Goal: Information Seeking & Learning: Learn about a topic

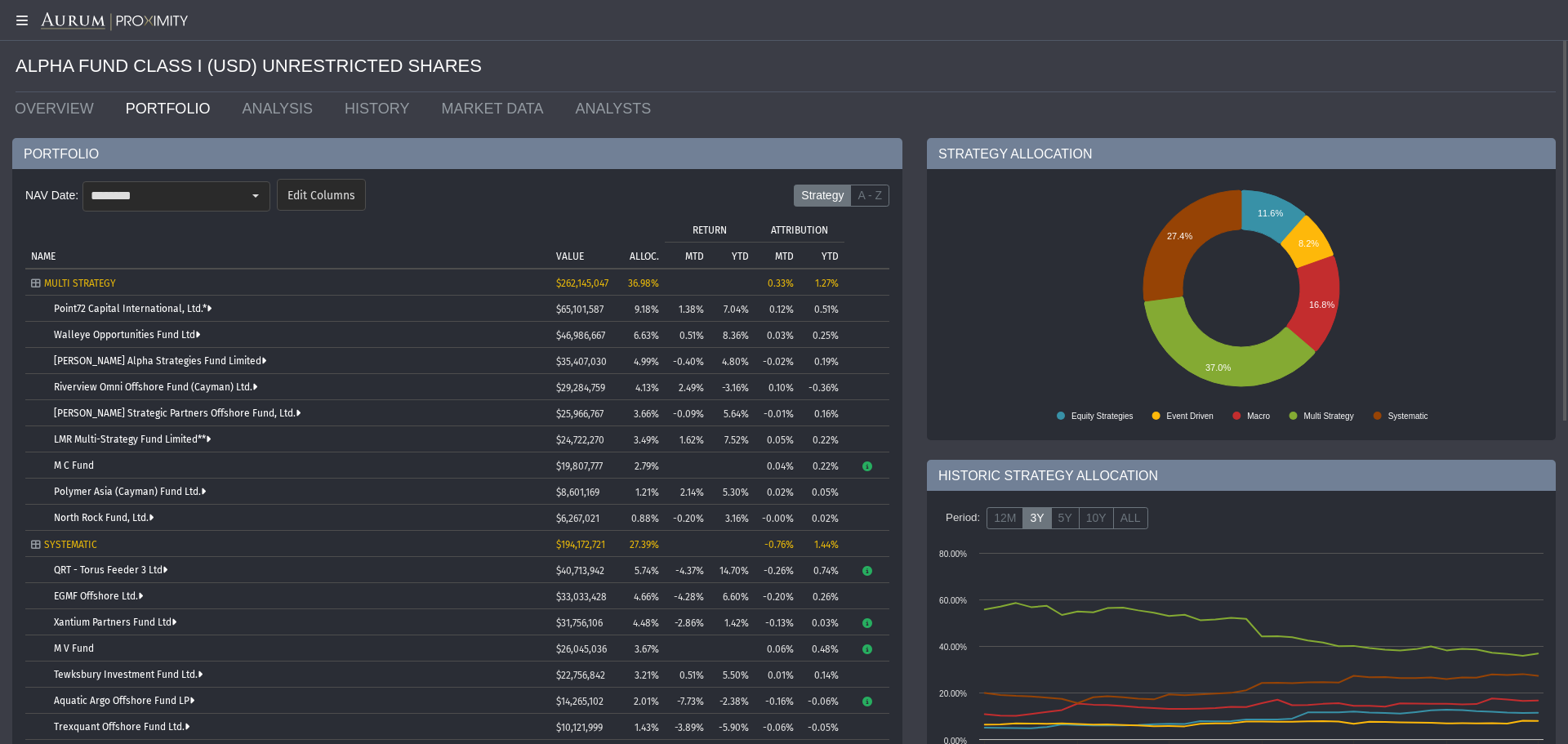
click at [141, 102] on link "PORTFOLIO" at bounding box center [171, 108] width 117 height 32
click at [57, 98] on link "OVERVIEW" at bounding box center [57, 108] width 111 height 32
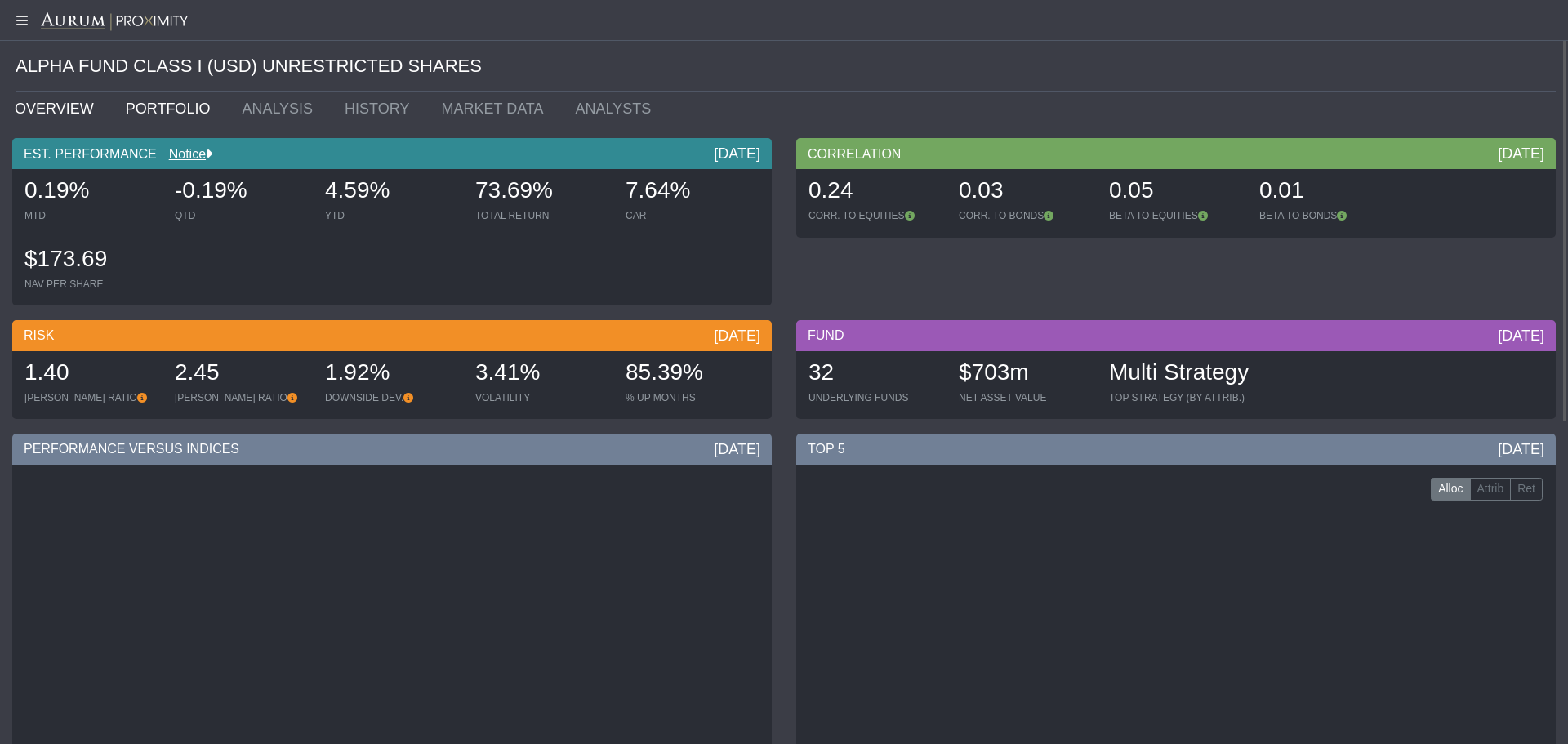
click at [169, 115] on link "PORTFOLIO" at bounding box center [171, 108] width 117 height 32
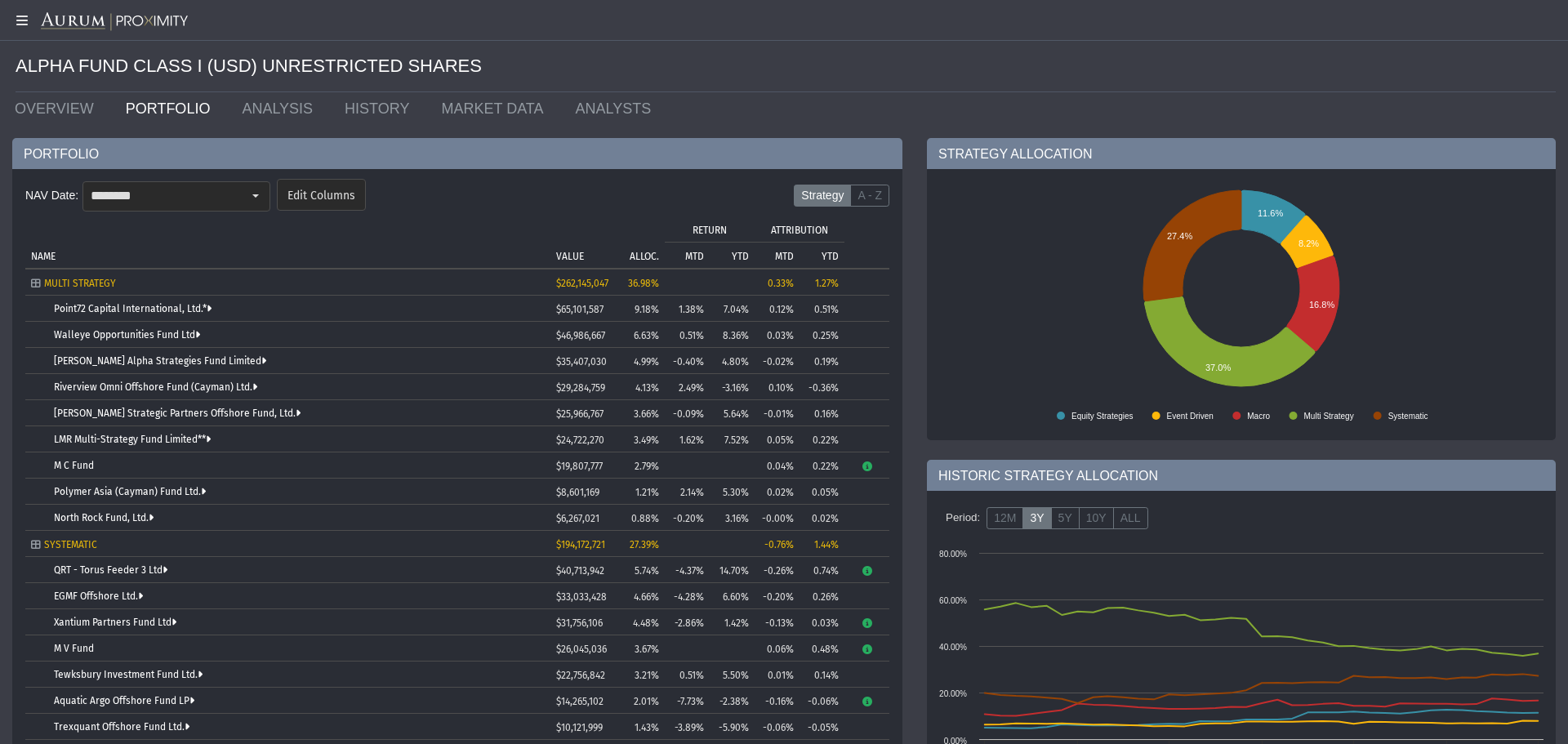
click at [36, 280] on icon "Tree list with 37 rows and 10 columns. Press Ctrl + right arrow to expand the f…" at bounding box center [36, 284] width 10 height 10
click at [264, 202] on div "Select" at bounding box center [255, 196] width 26 height 26
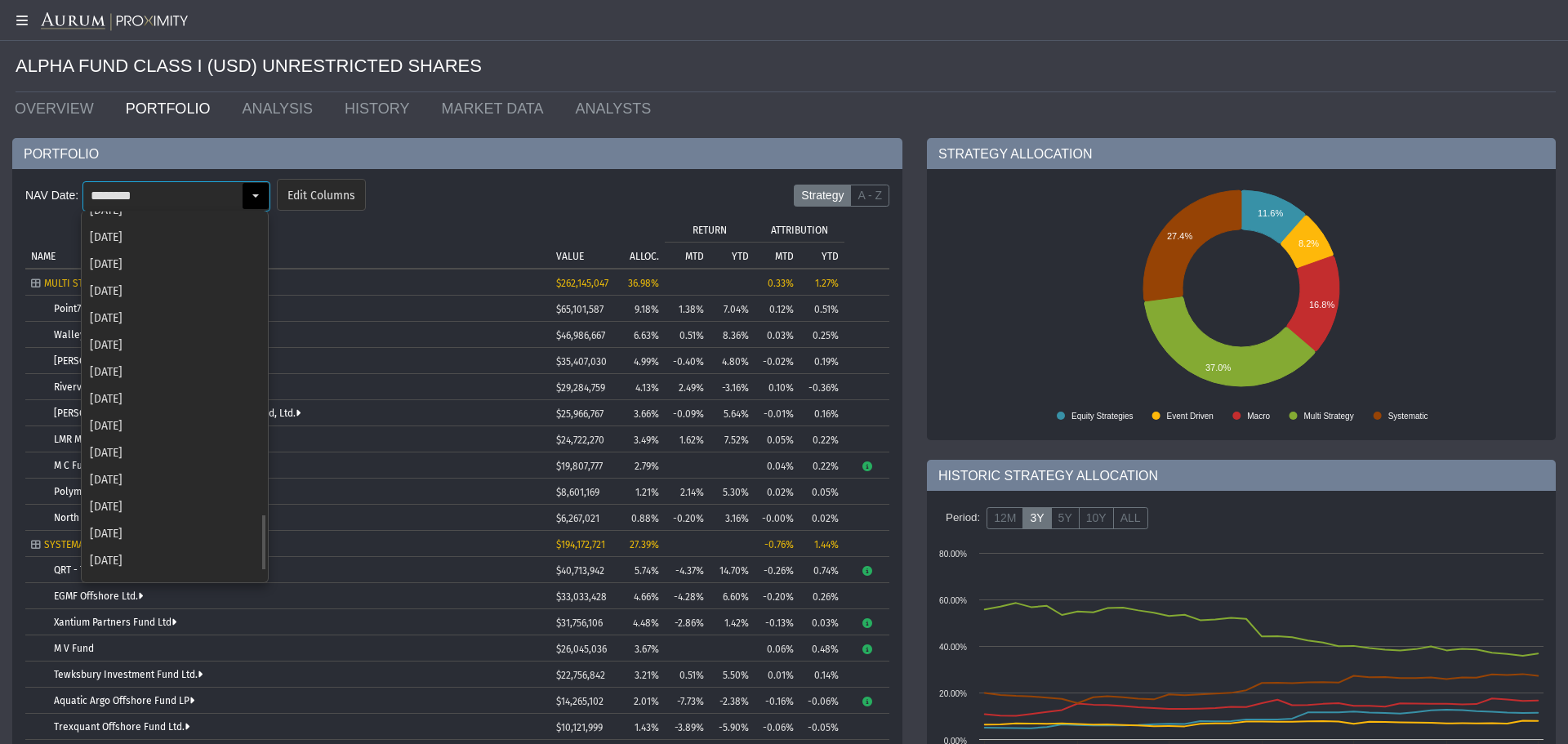
scroll to position [2028, 0]
click at [115, 567] on div "Mar 2018" at bounding box center [175, 568] width 185 height 27
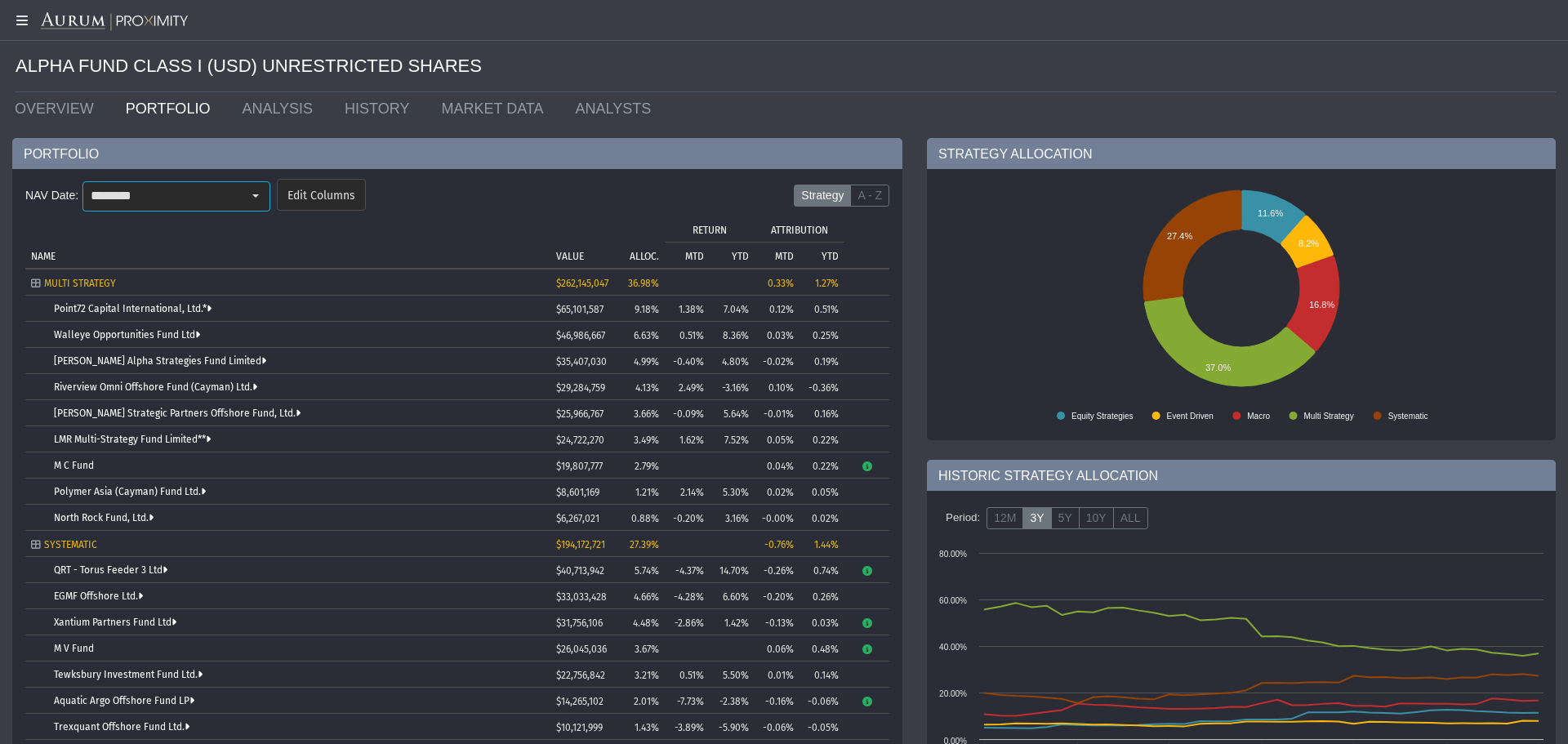
type input "********"
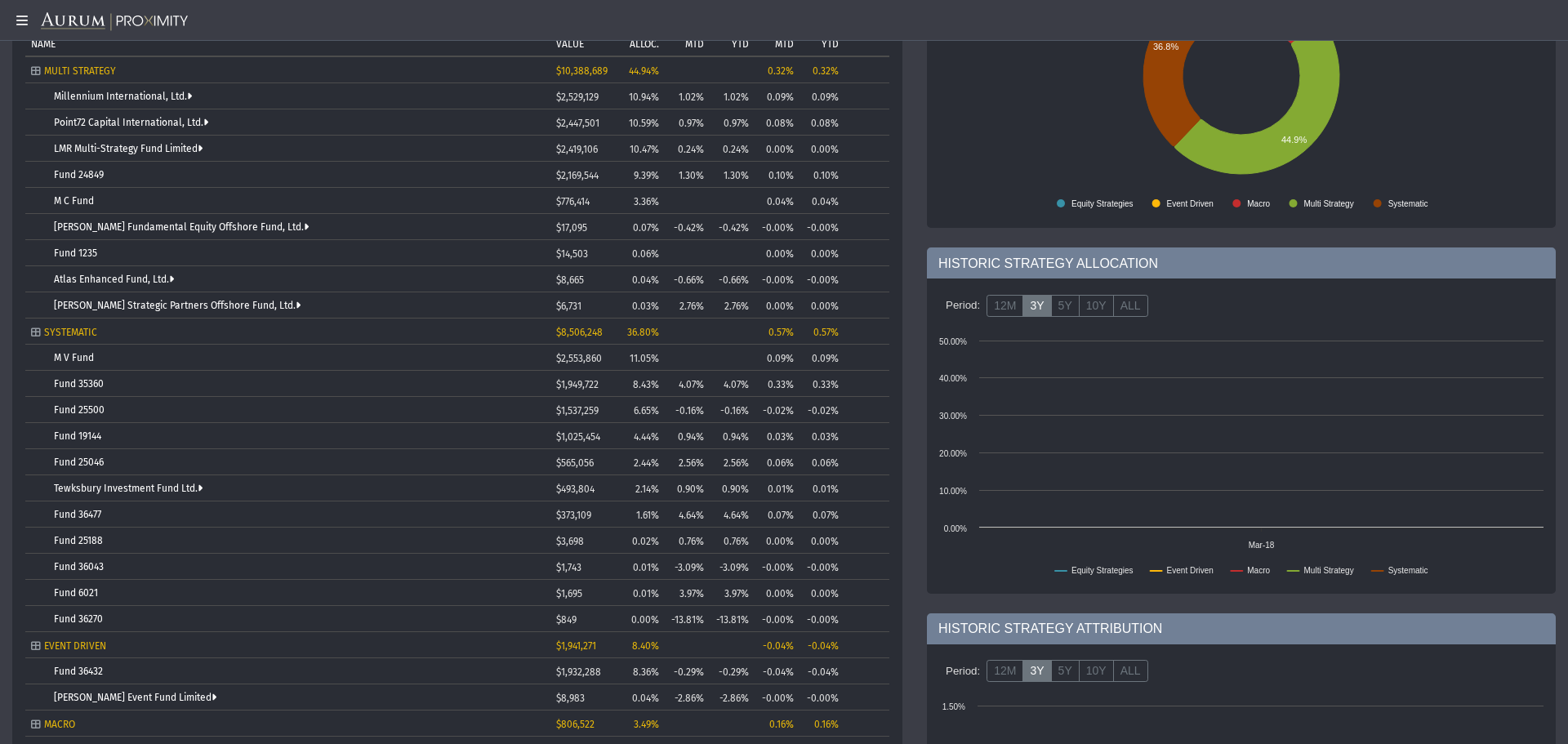
scroll to position [49, 0]
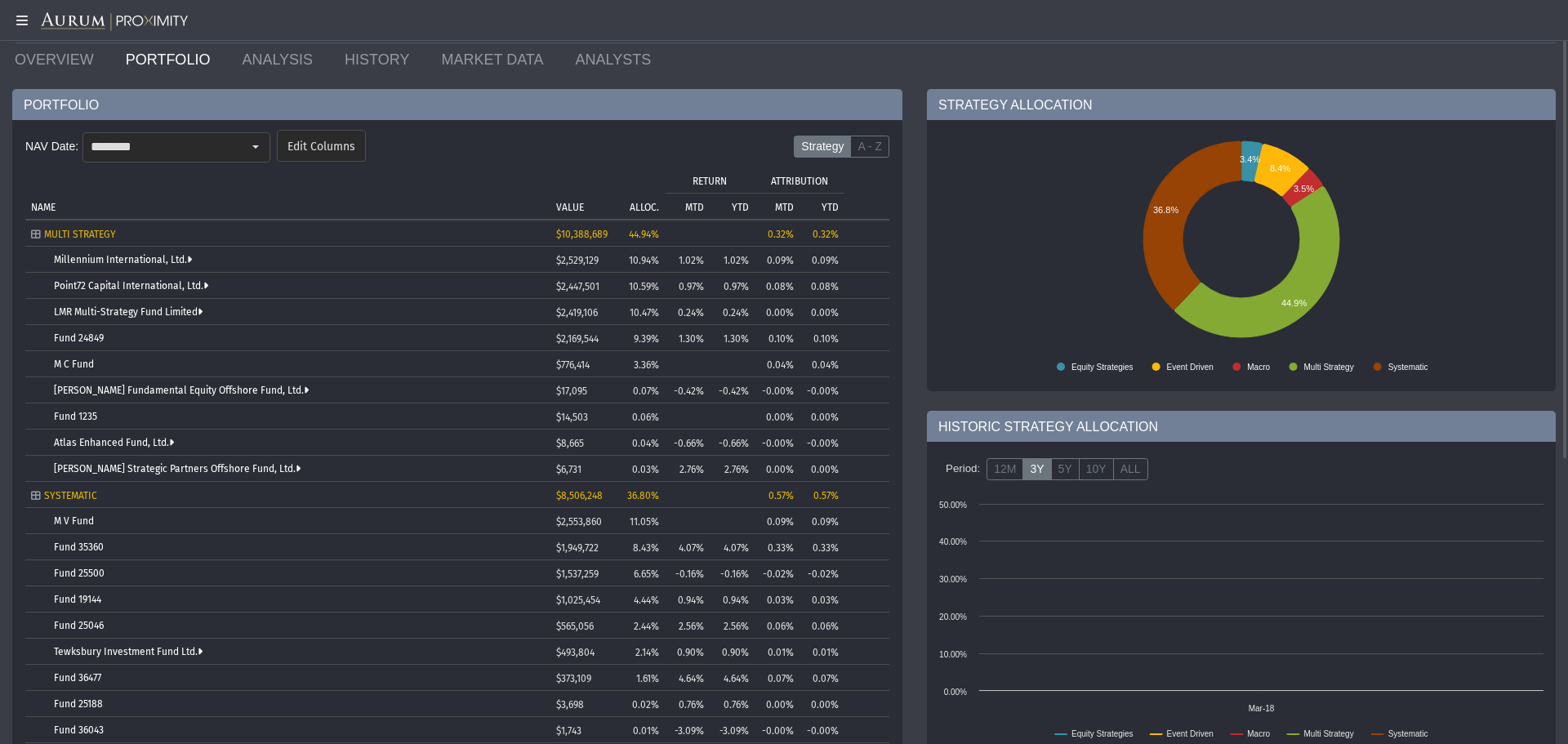
click at [638, 203] on p "ALLOC." at bounding box center [644, 207] width 29 height 12
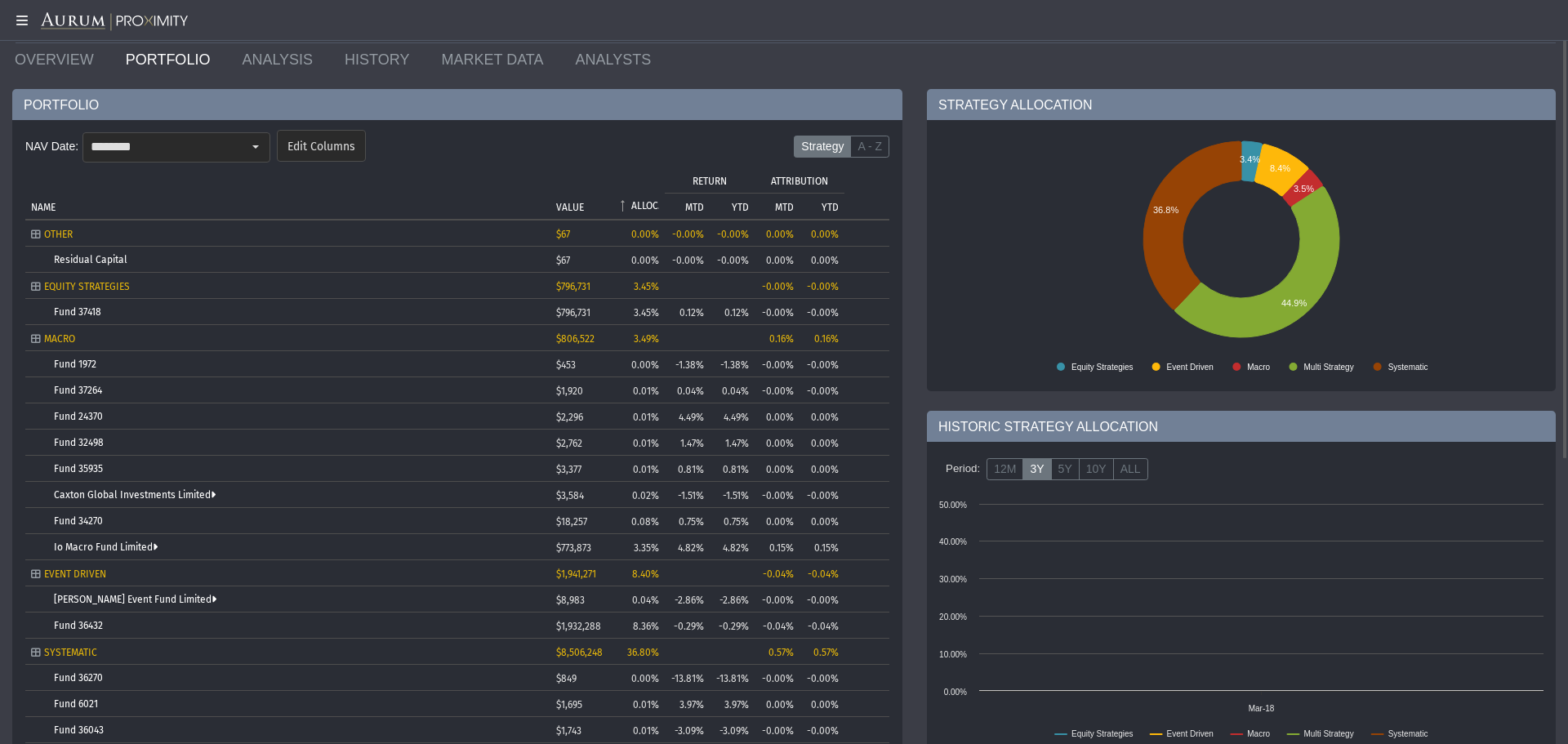
click at [638, 203] on p "ALLOC." at bounding box center [644, 206] width 27 height 12
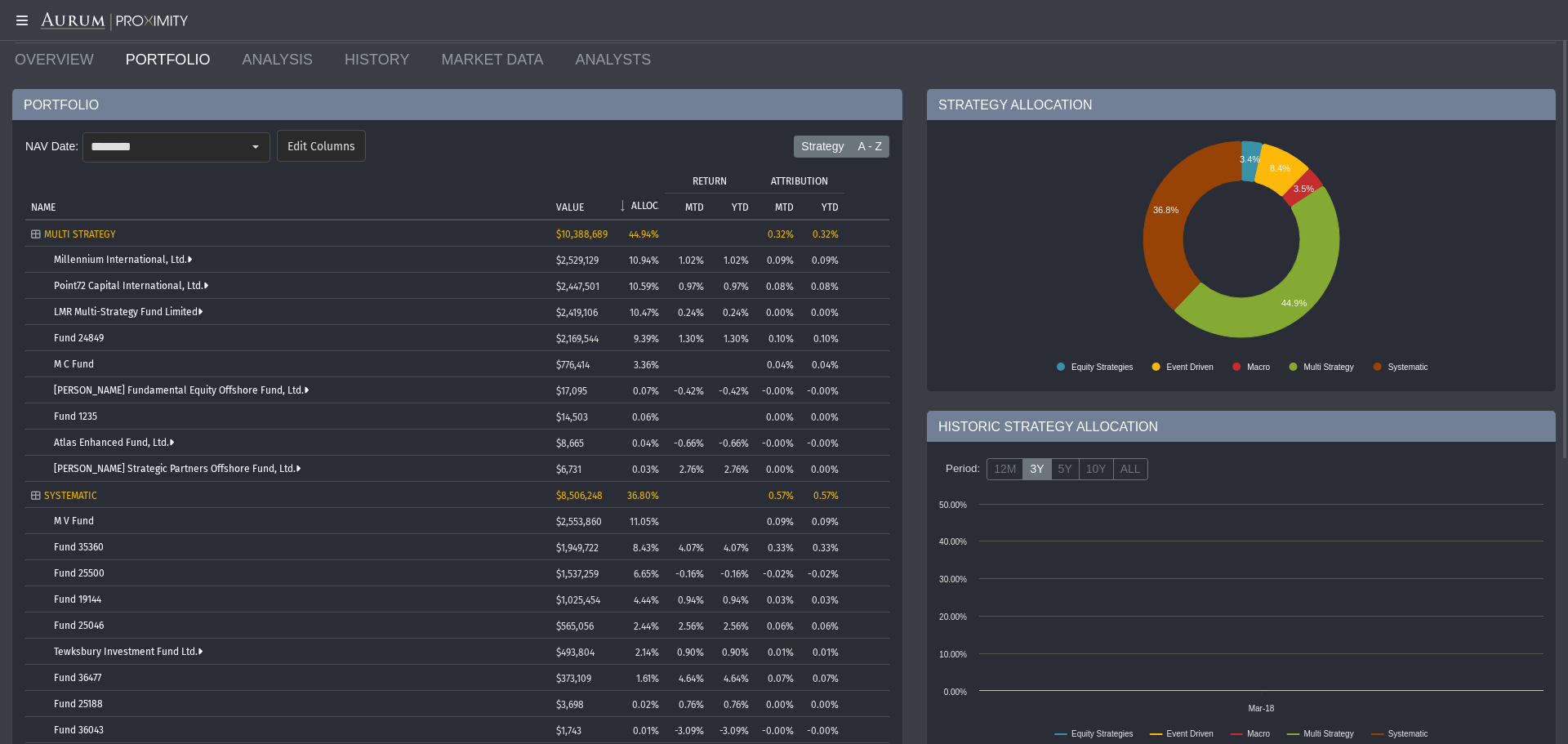
click at [881, 146] on label "A - Z" at bounding box center [869, 146] width 39 height 22
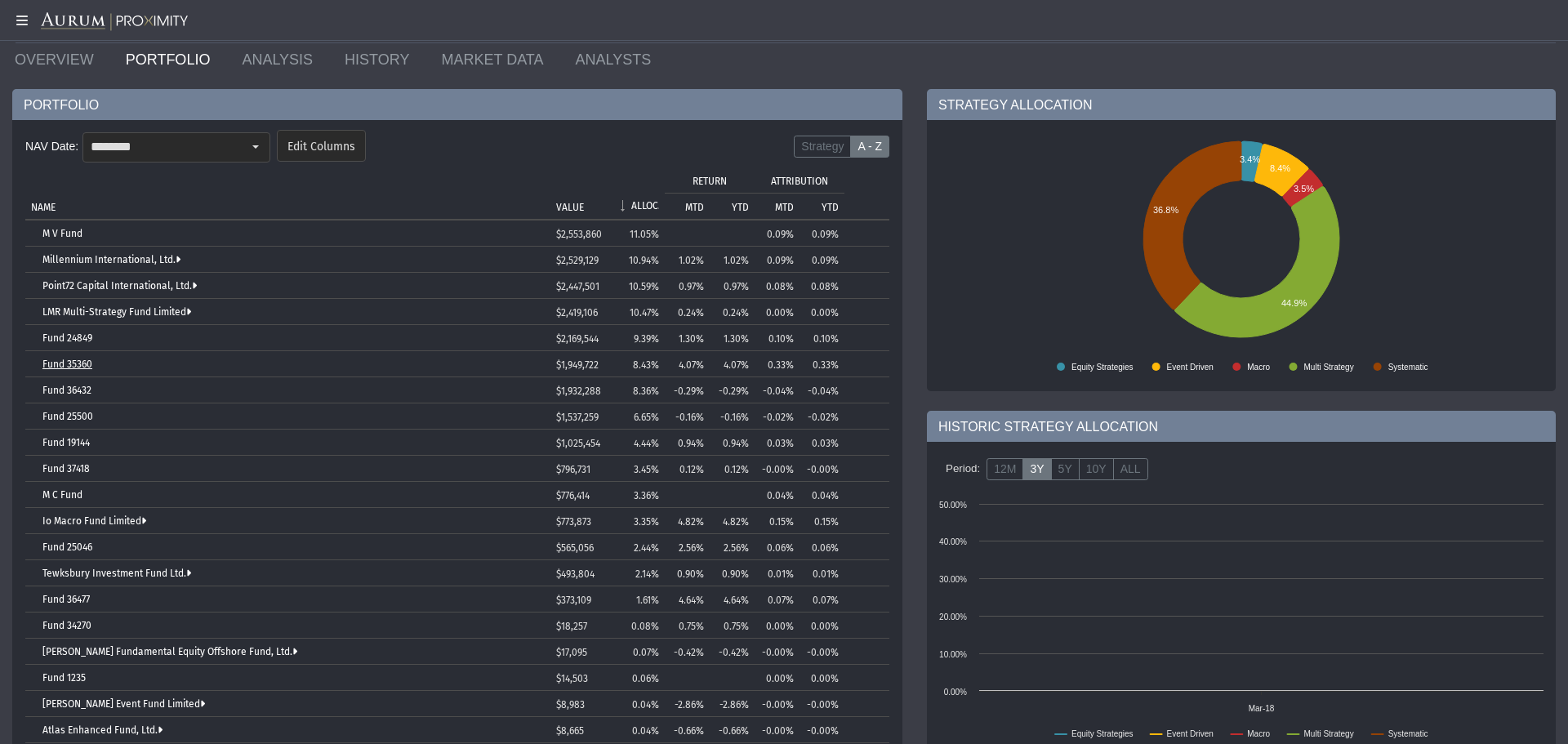
click at [77, 359] on link "Fund 35360" at bounding box center [67, 365] width 50 height 12
click at [67, 362] on link "Fund 35360" at bounding box center [67, 365] width 50 height 12
click at [61, 365] on link "Fund 35360" at bounding box center [67, 365] width 50 height 12
click at [70, 228] on link "M V Fund" at bounding box center [62, 234] width 40 height 12
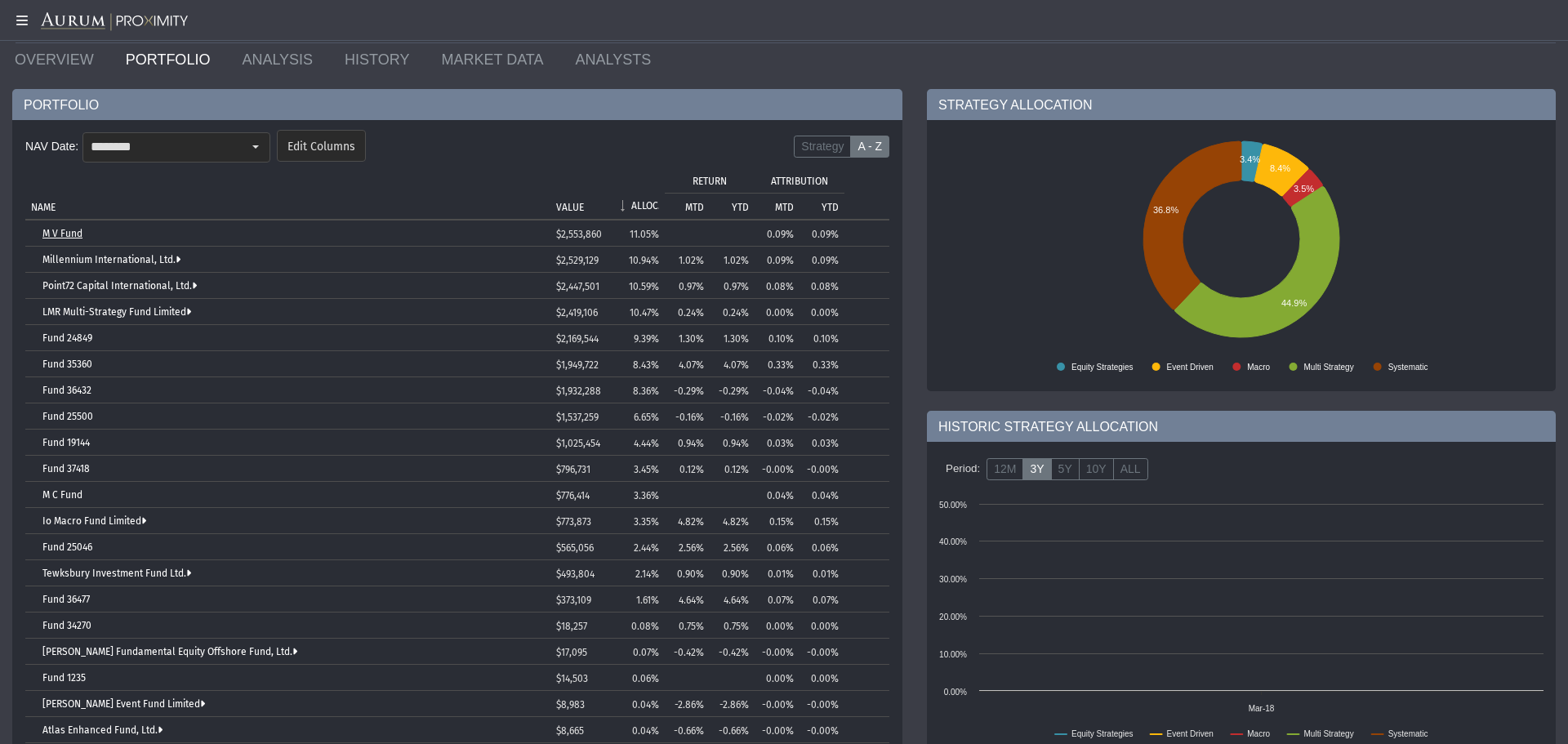
click at [70, 228] on link "M V Fund" at bounding box center [62, 234] width 40 height 12
click at [65, 240] on td "M V Fund" at bounding box center [287, 233] width 525 height 26
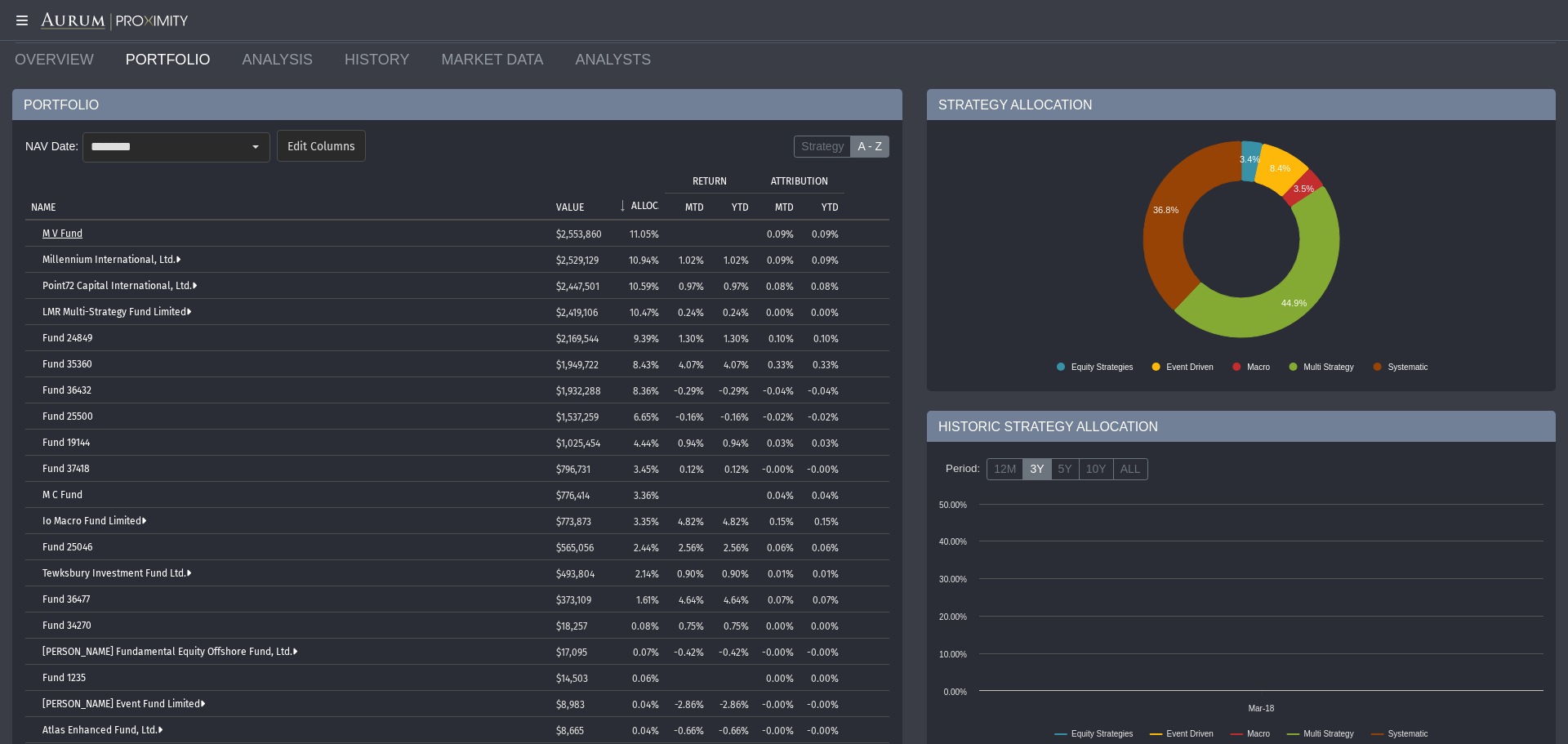
click at [65, 236] on link "M V Fund" at bounding box center [62, 234] width 40 height 12
click at [65, 256] on link "Millennium International, Ltd." at bounding box center [112, 260] width 138 height 12
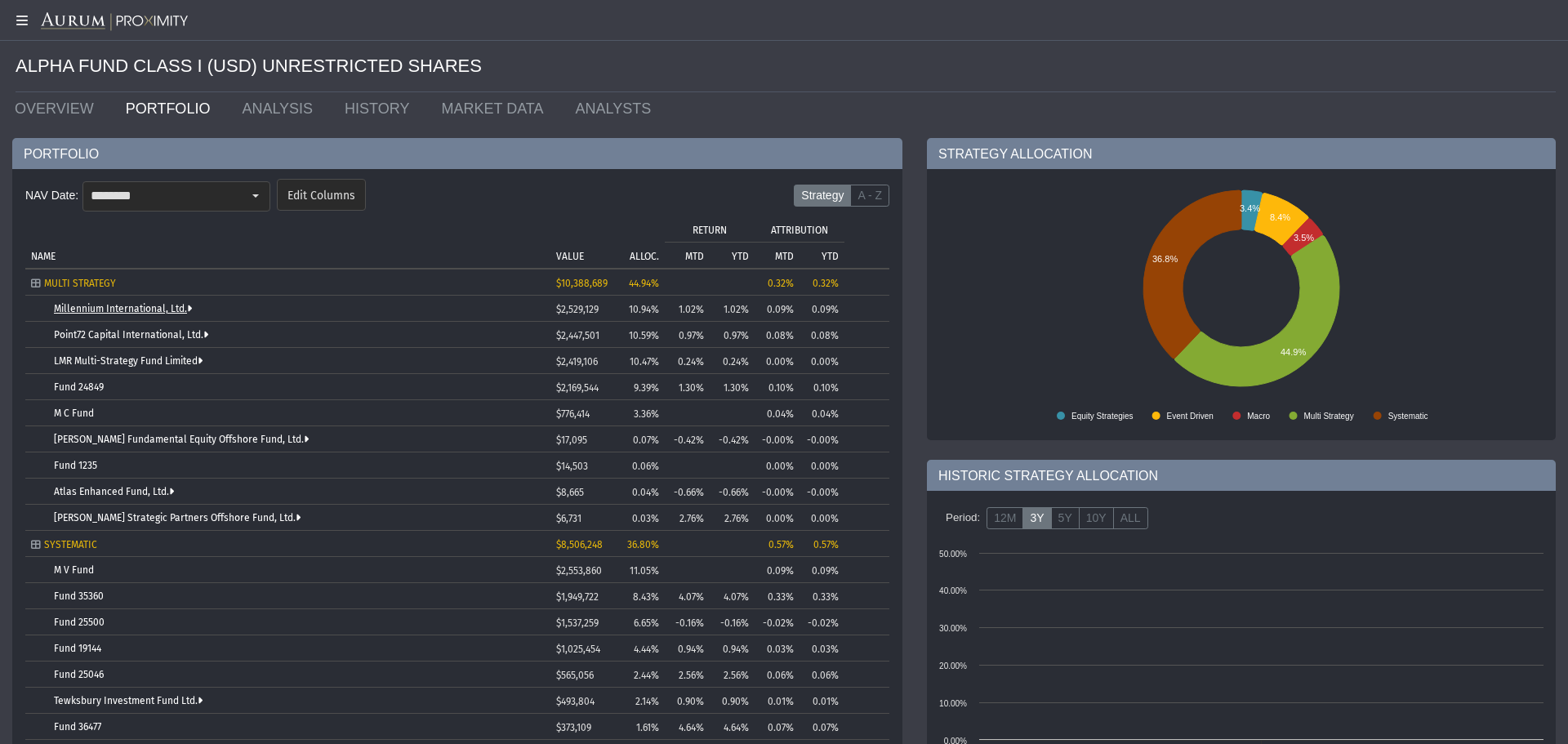
click at [115, 307] on link "Millennium International, Ltd." at bounding box center [123, 309] width 138 height 12
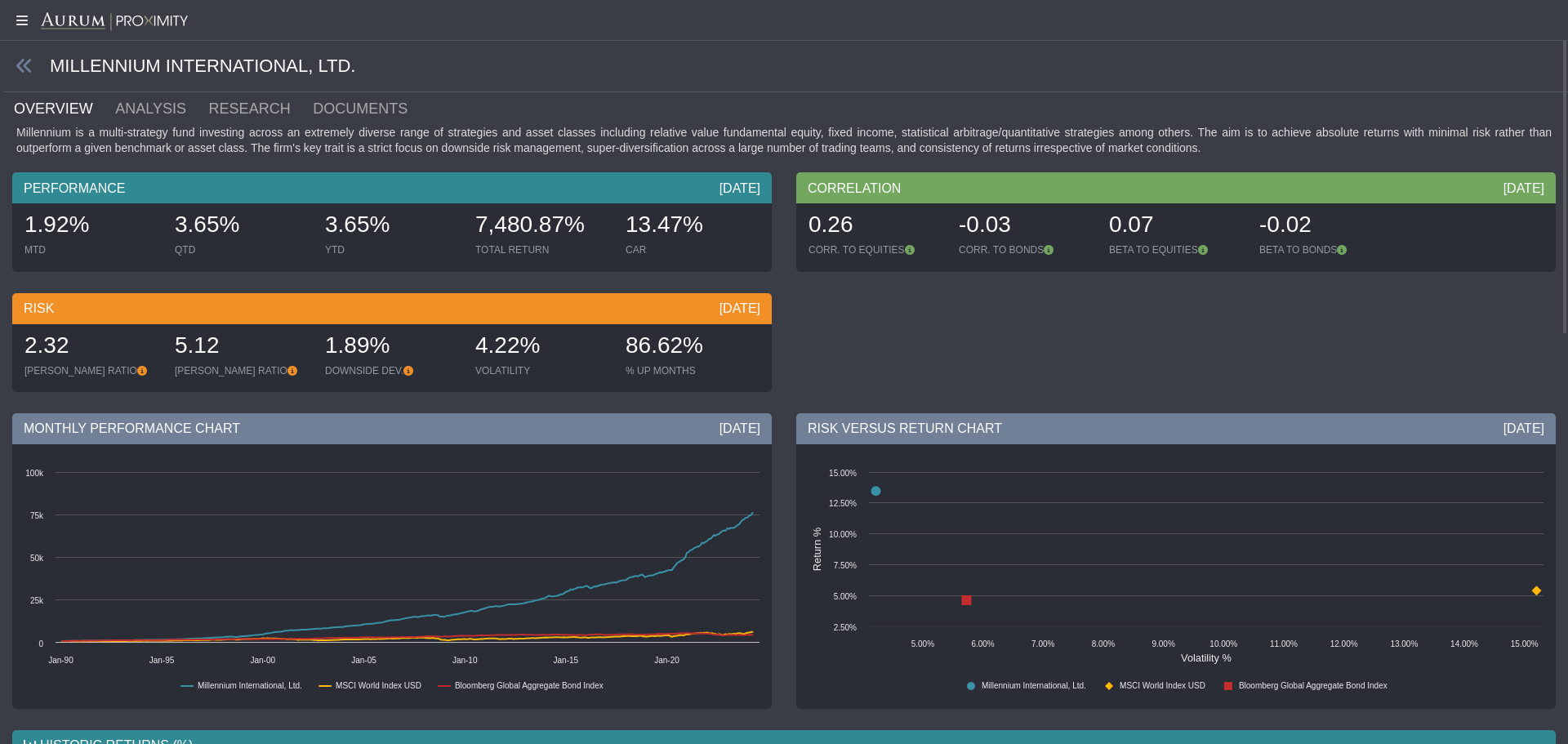
click at [71, 110] on link "OVERVIEW" at bounding box center [63, 108] width 102 height 32
click at [22, 62] on icon at bounding box center [25, 67] width 18 height 18
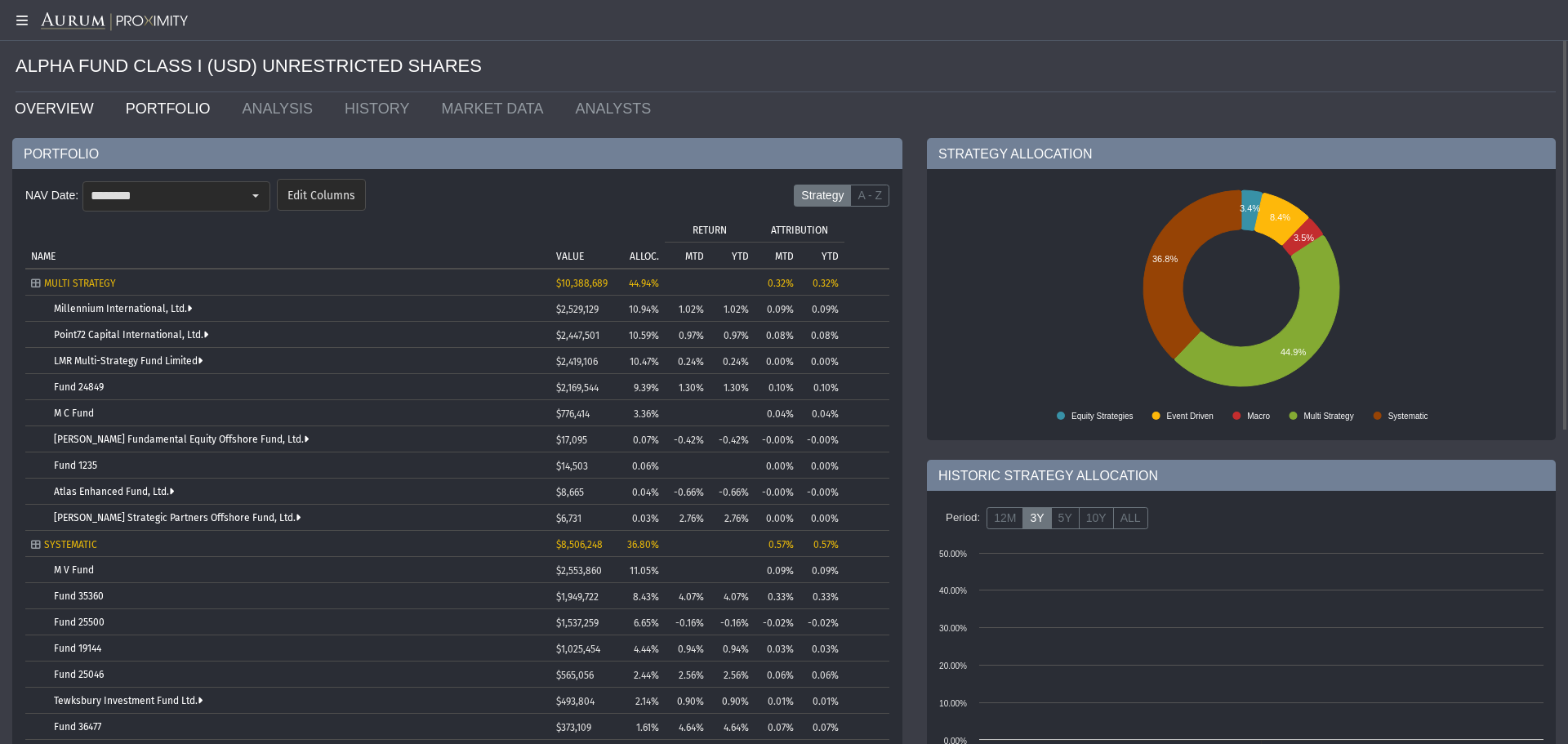
click at [60, 108] on link "OVERVIEW" at bounding box center [57, 108] width 111 height 32
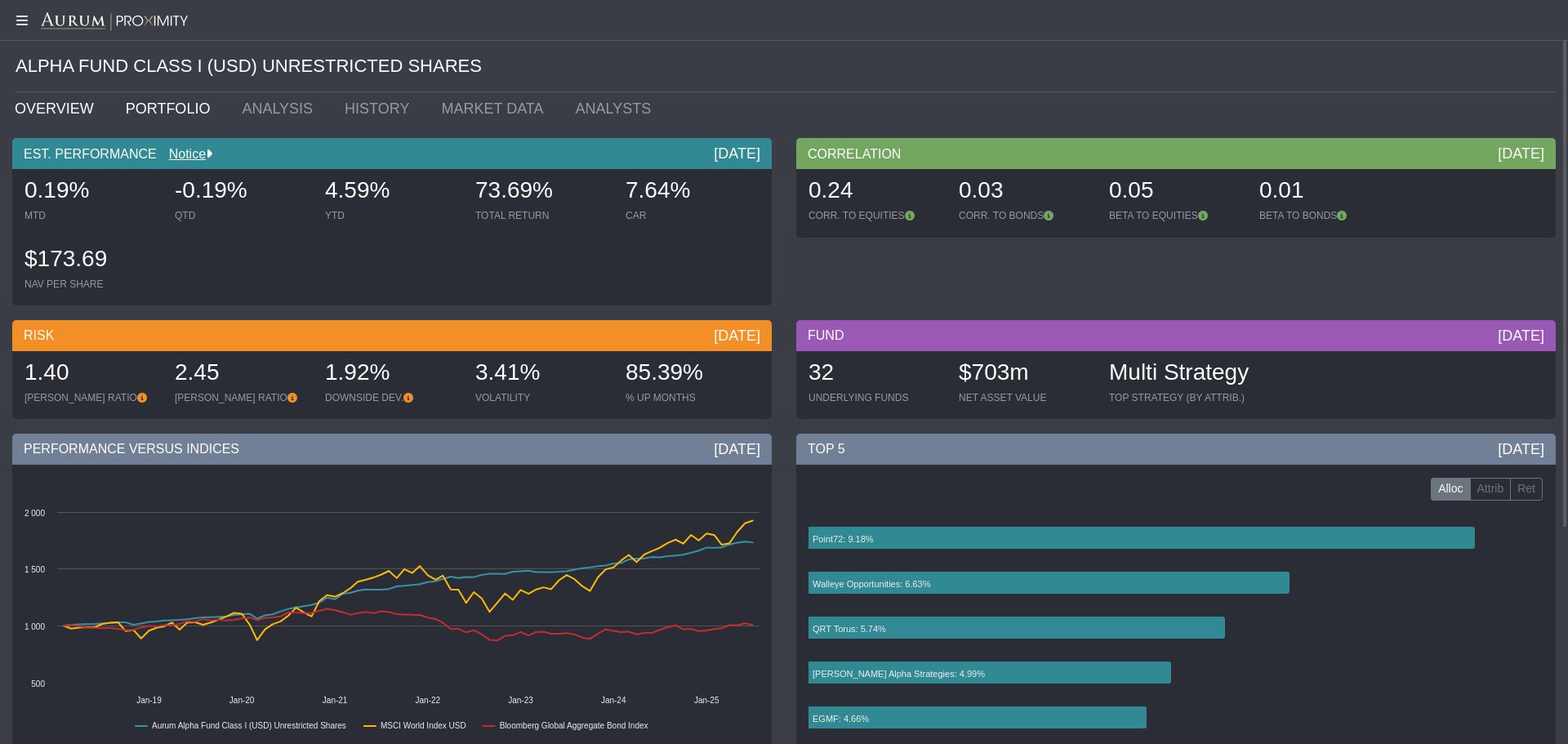
click at [163, 109] on link "PORTFOLIO" at bounding box center [171, 108] width 117 height 32
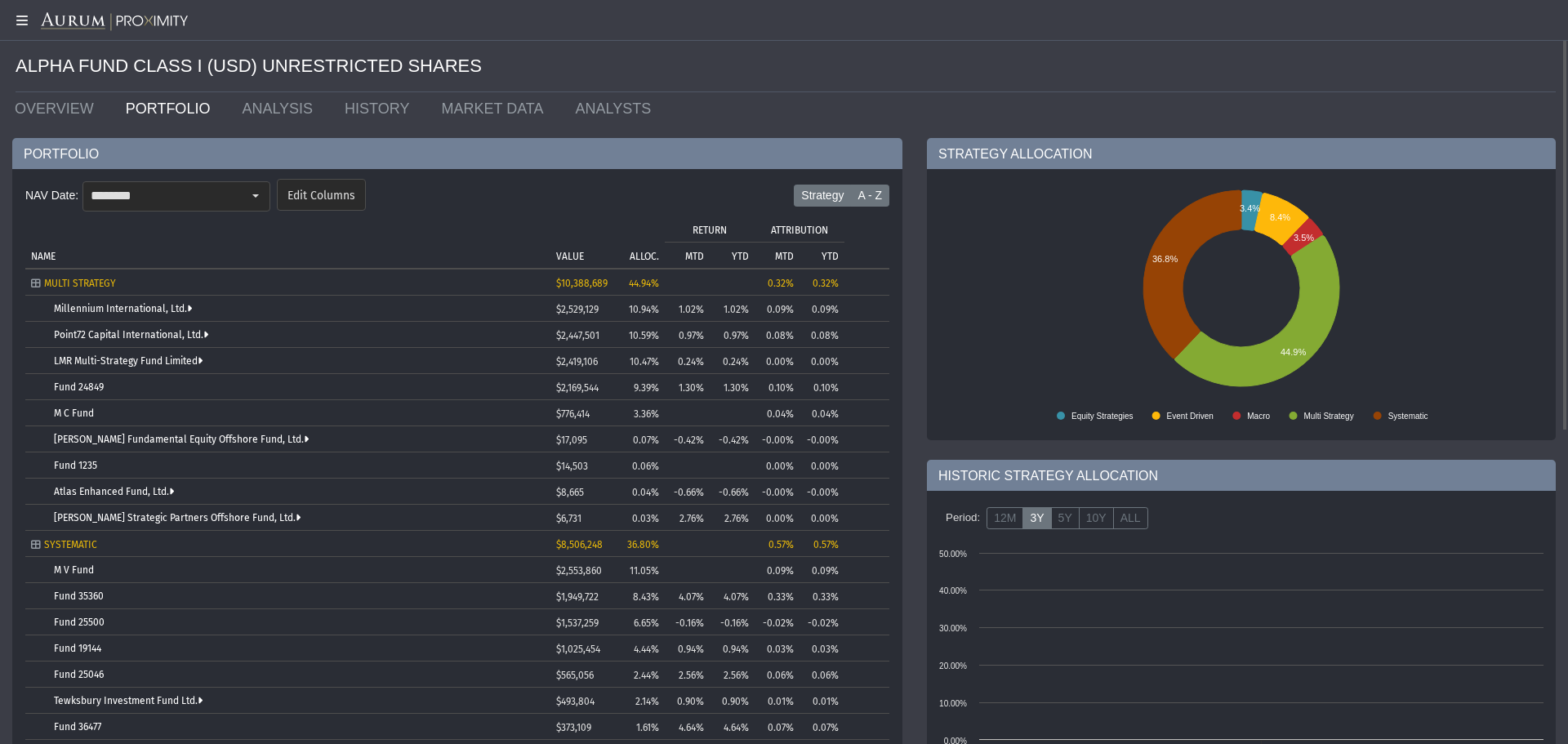
click at [874, 196] on label "A - Z" at bounding box center [869, 196] width 39 height 22
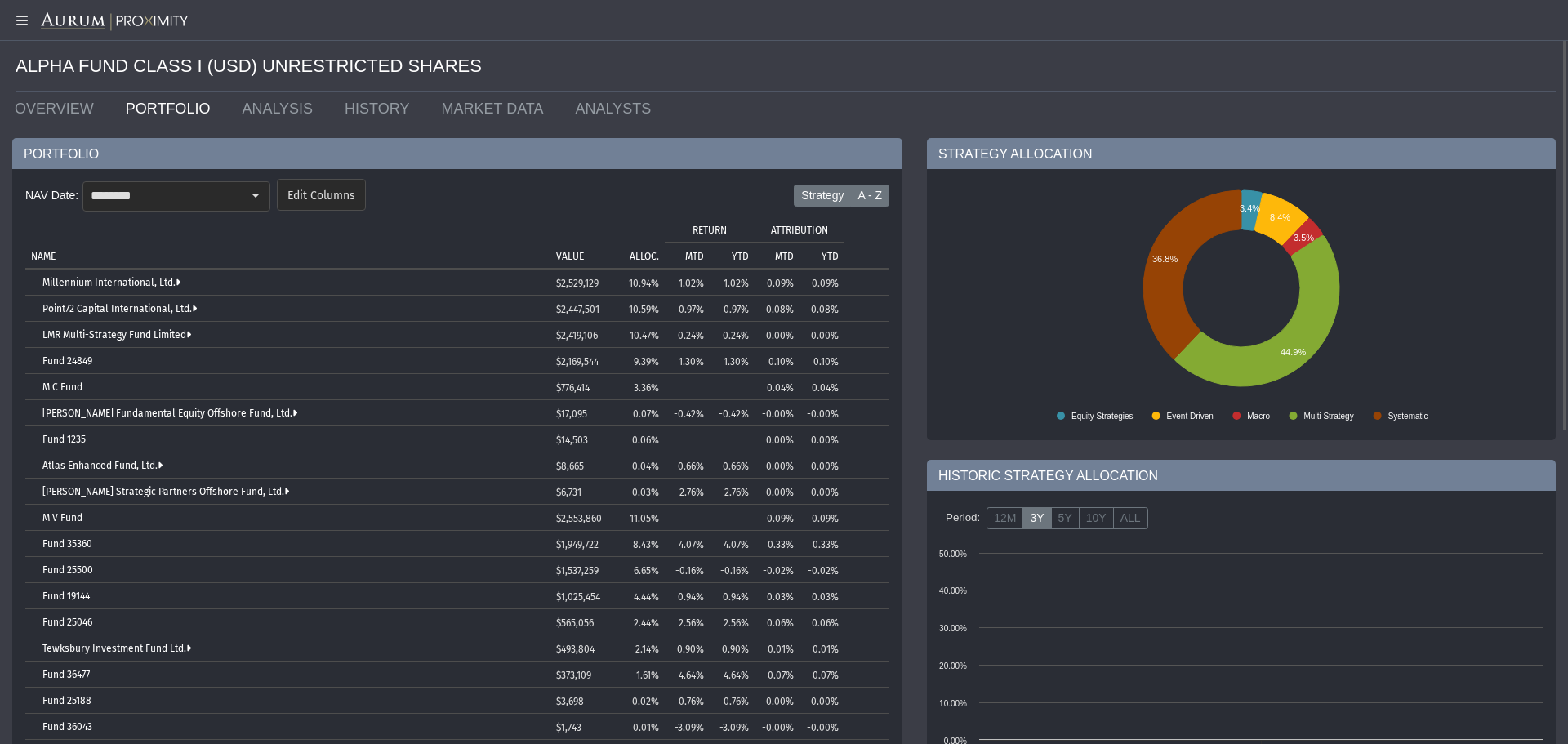
click at [831, 191] on label "Strategy" at bounding box center [822, 196] width 57 height 22
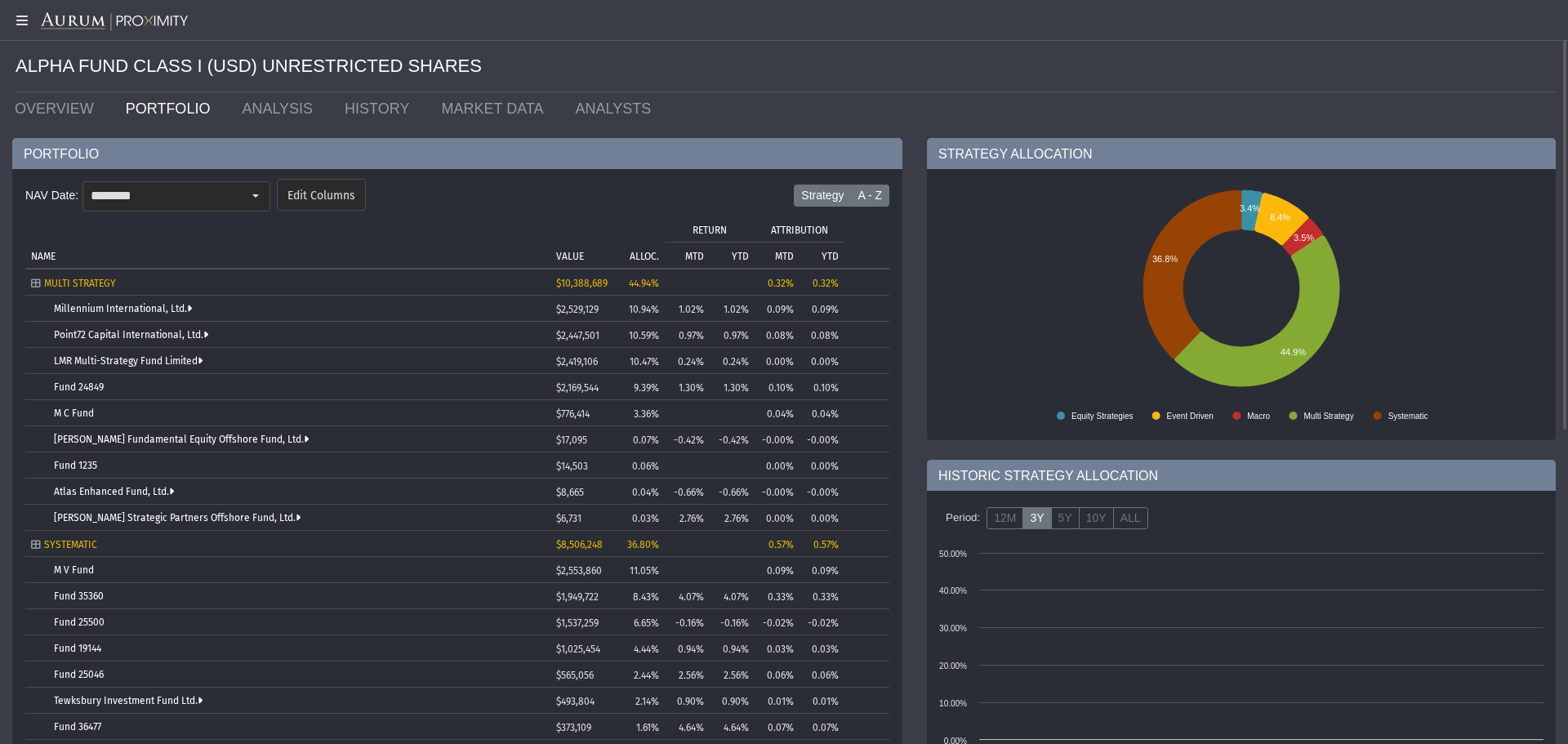
click at [866, 196] on label "A - Z" at bounding box center [869, 196] width 39 height 22
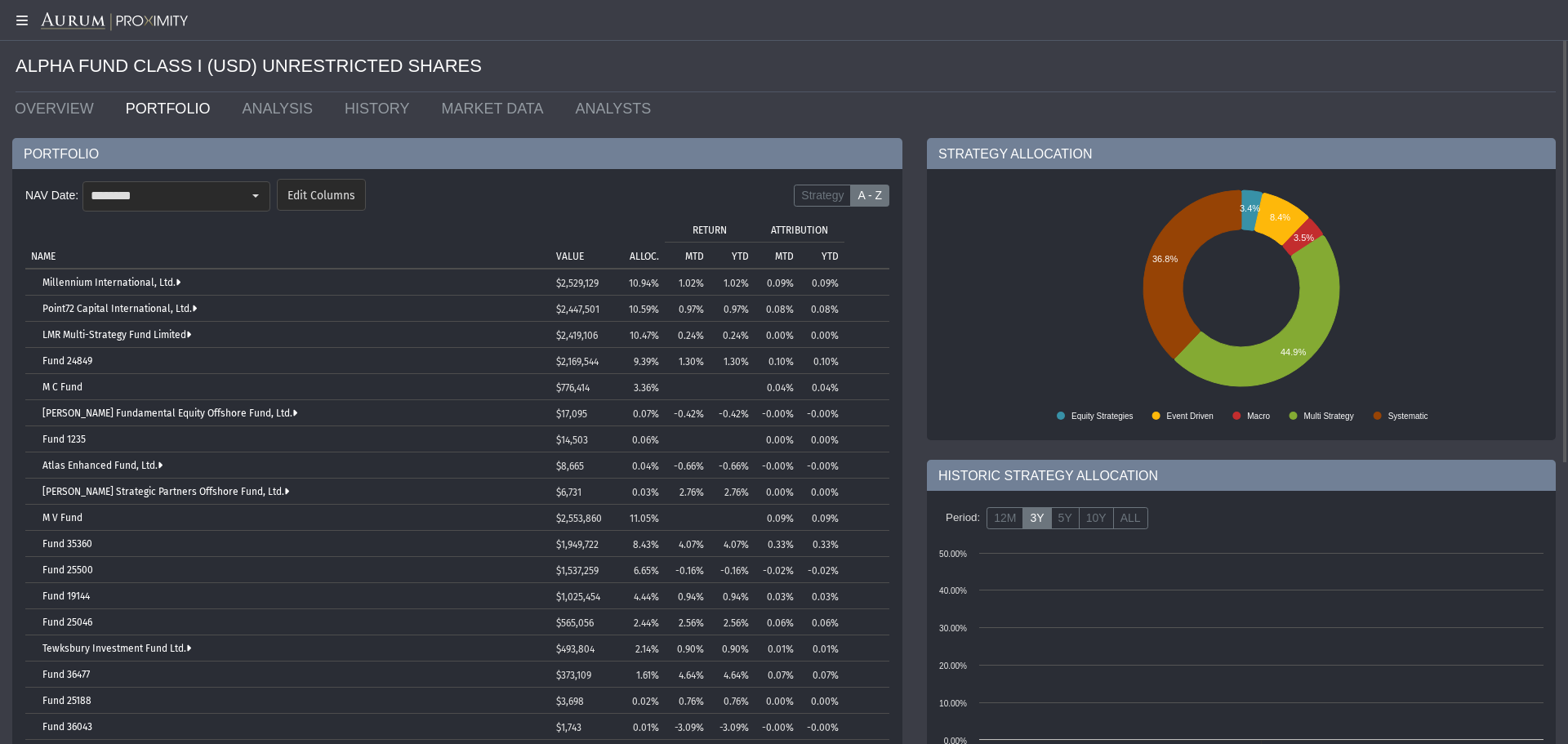
drag, startPoint x: 626, startPoint y: 250, endPoint x: 658, endPoint y: 248, distance: 32.1
click at [658, 248] on td "ALLOC." at bounding box center [638, 241] width 53 height 52
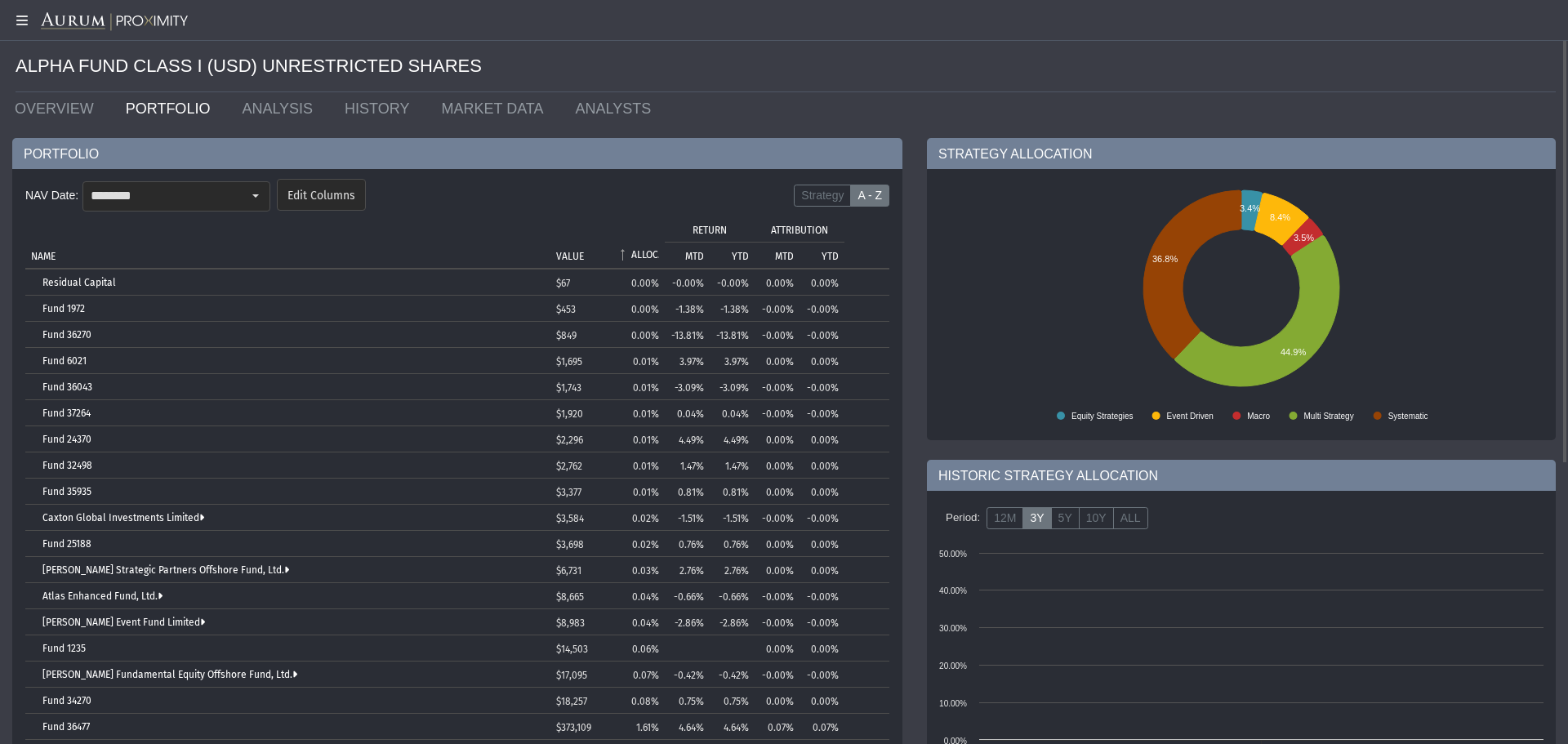
click at [646, 251] on p "ALLOC." at bounding box center [644, 255] width 27 height 12
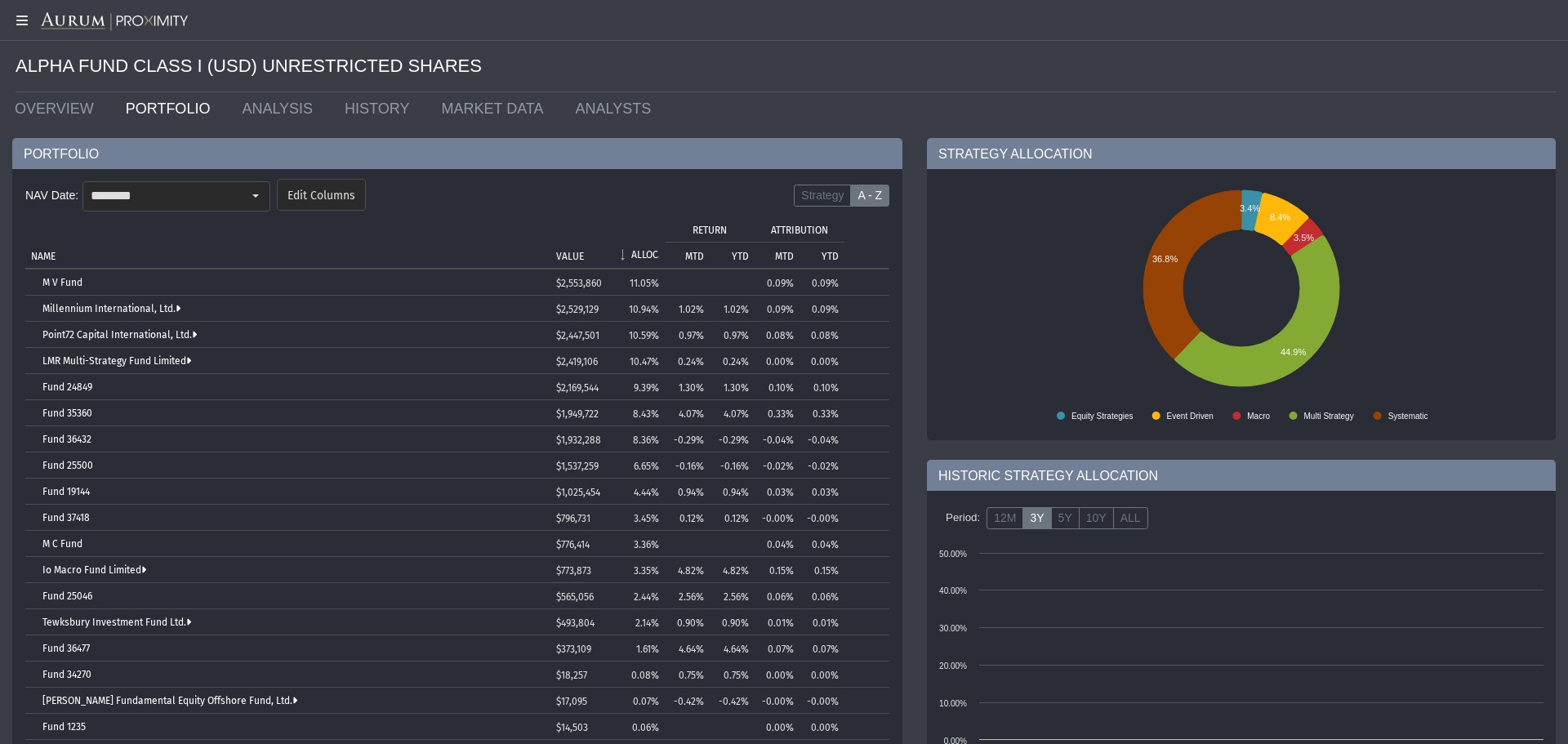
scroll to position [82, 0]
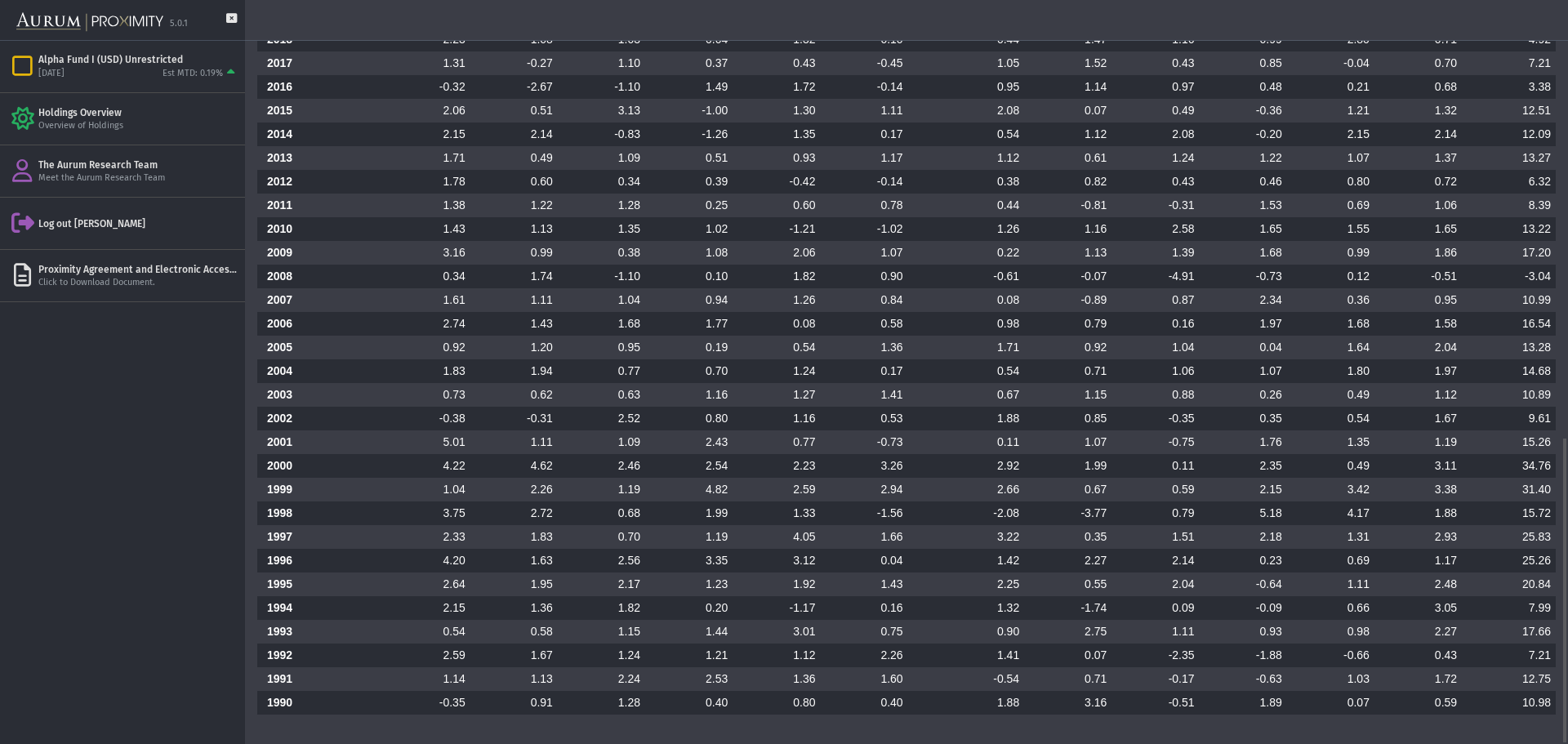
scroll to position [732, 0]
